Goal: Find specific page/section: Find specific page/section

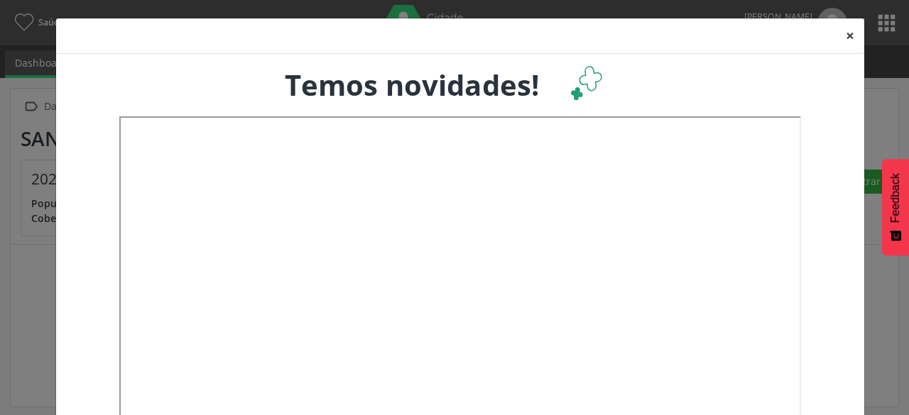
click at [844, 39] on button "×" at bounding box center [850, 35] width 28 height 35
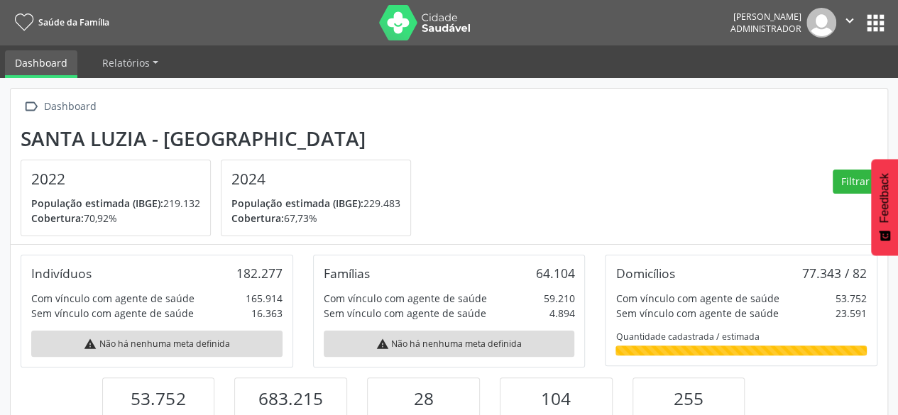
scroll to position [234, 292]
click at [878, 23] on button "apps" at bounding box center [876, 23] width 25 height 25
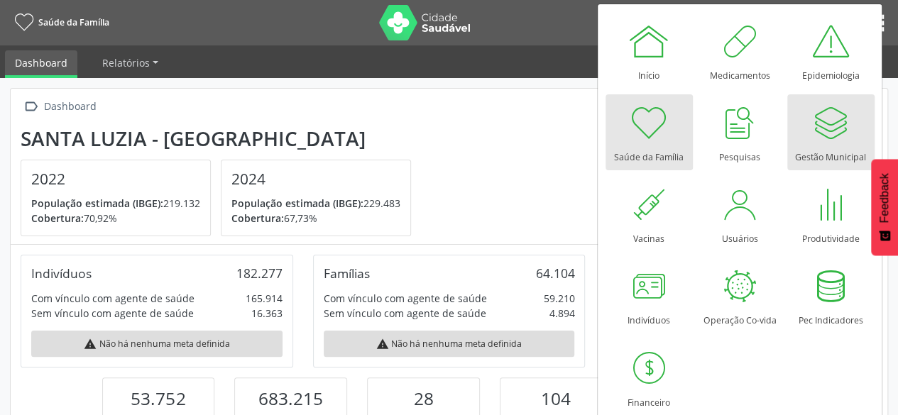
click at [832, 137] on div at bounding box center [831, 123] width 43 height 43
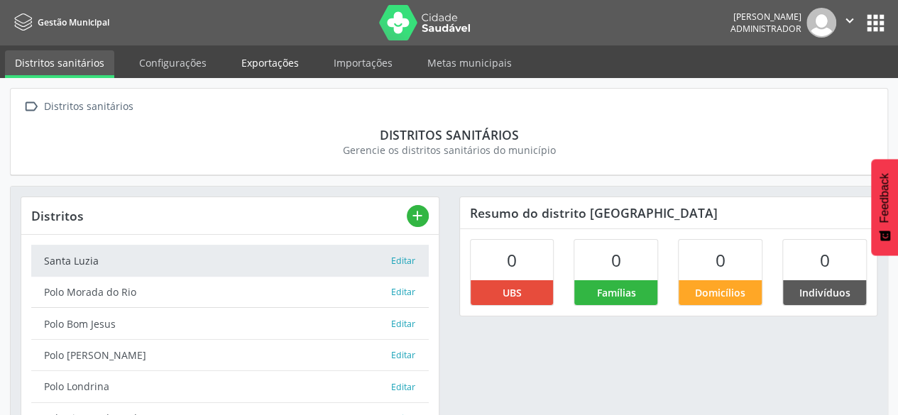
click at [249, 67] on link "Exportações" at bounding box center [269, 62] width 77 height 25
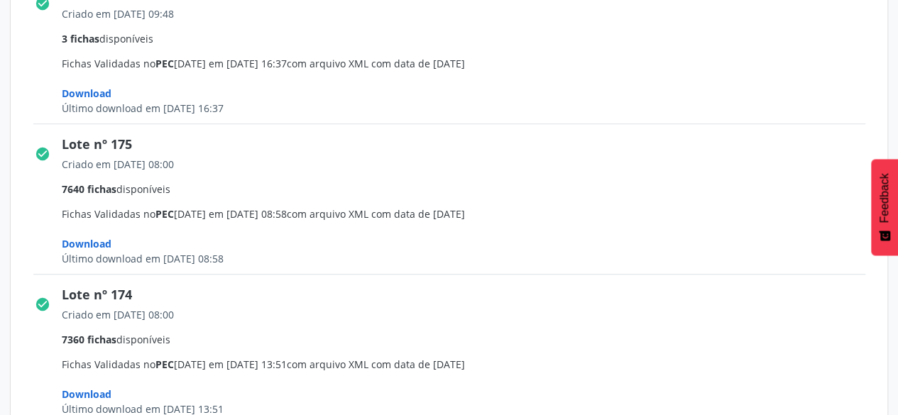
scroll to position [284, 0]
